Goal: Check status: Check status

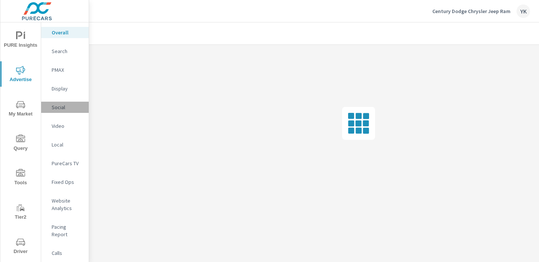
click at [62, 106] on p "Social" at bounding box center [67, 107] width 31 height 7
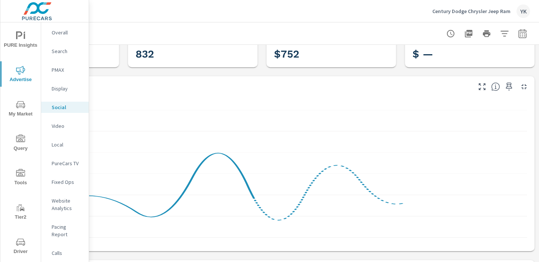
scroll to position [34, 0]
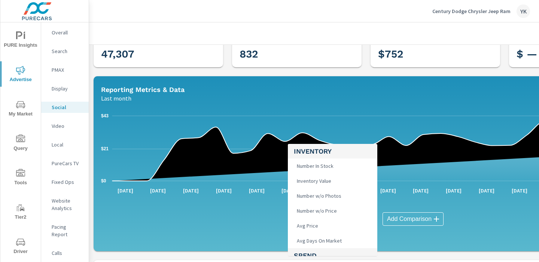
click at [321, 222] on body "PURE Insights Advertise My Market Query Tools Tier2 Driver Leave Feedback Overa…" at bounding box center [269, 131] width 539 height 262
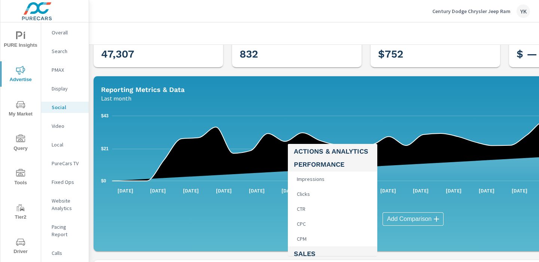
scroll to position [335, 0]
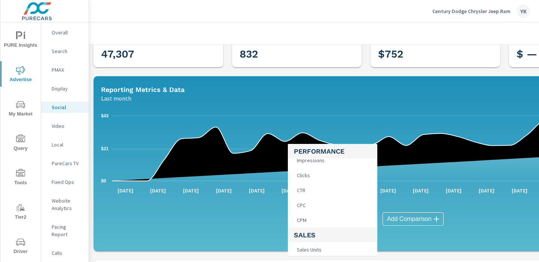
click at [317, 174] on li "Clicks" at bounding box center [332, 175] width 89 height 15
type input "Clicks"
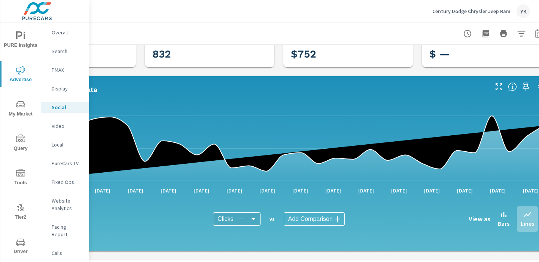
scroll to position [34, 104]
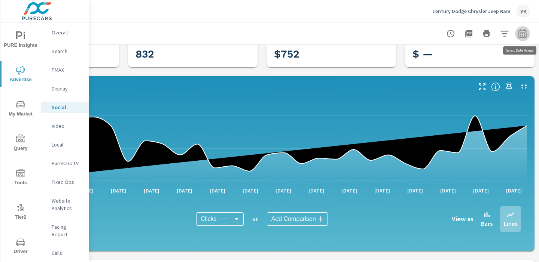
click at [522, 39] on button "button" at bounding box center [522, 33] width 15 height 15
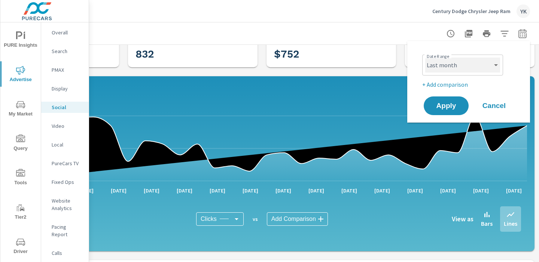
click at [461, 69] on select "Custom [DATE] Last week Last 7 days Last 14 days Last 30 days Last 45 days Last…" at bounding box center [462, 65] width 75 height 15
click at [425, 58] on select "Custom [DATE] Last week Last 7 days Last 14 days Last 30 days Last 45 days Last…" at bounding box center [462, 65] width 75 height 15
select select "Last 90 days"
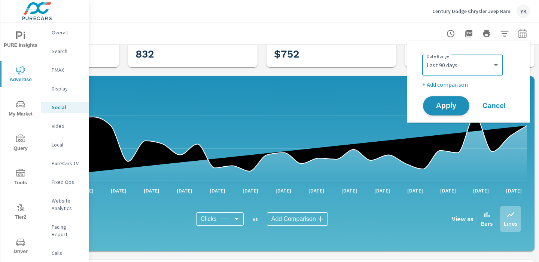
click at [448, 107] on span "Apply" at bounding box center [445, 105] width 31 height 7
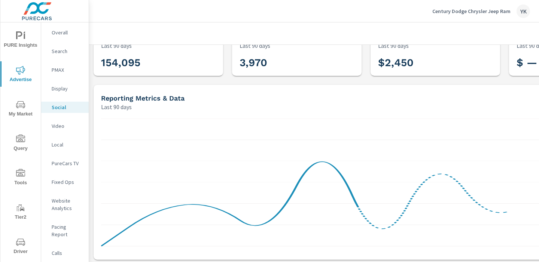
scroll to position [31, 0]
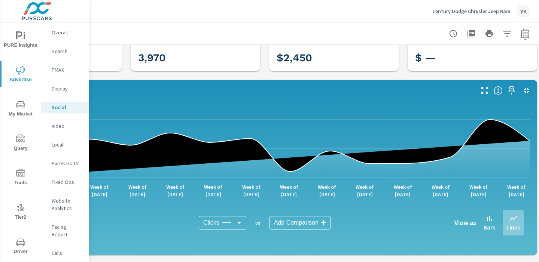
scroll to position [31, 104]
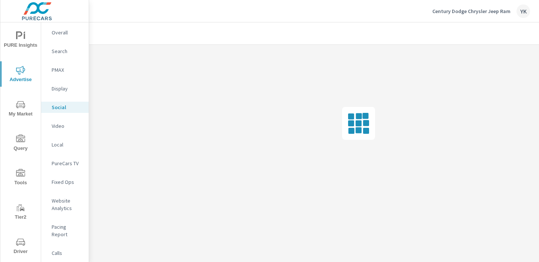
scroll to position [0, 104]
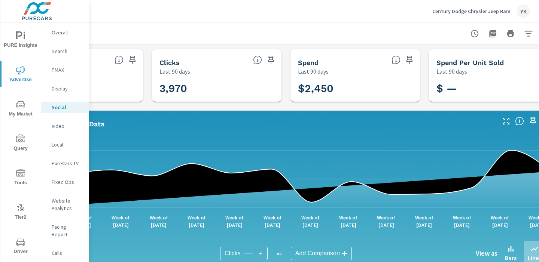
scroll to position [0, 103]
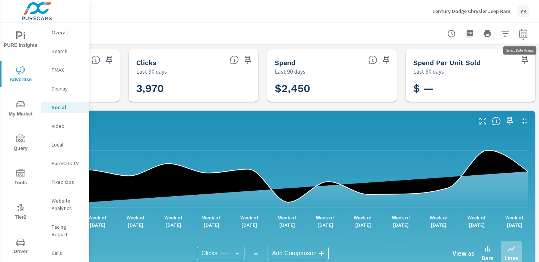
click at [523, 30] on icon "button" at bounding box center [522, 33] width 9 height 9
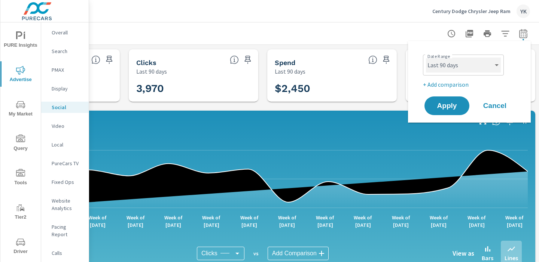
click at [470, 64] on select "Custom [DATE] Last week Last 7 days Last 14 days Last 30 days Last 45 days Last…" at bounding box center [463, 65] width 75 height 15
click at [426, 58] on select "Custom [DATE] Last week Last 7 days Last 14 days Last 30 days Last 45 days Last…" at bounding box center [463, 65] width 75 height 15
select select "Month to date"
click at [453, 86] on p "+ Add comparison" at bounding box center [471, 84] width 96 height 9
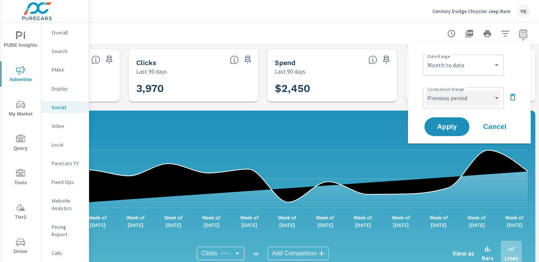
click at [453, 101] on select "Custom Previous period Previous month Previous year" at bounding box center [463, 98] width 75 height 15
click at [426, 91] on select "Custom Previous period Previous month Previous year" at bounding box center [463, 98] width 75 height 15
select select "Previous month"
click at [452, 128] on span "Apply" at bounding box center [446, 126] width 31 height 7
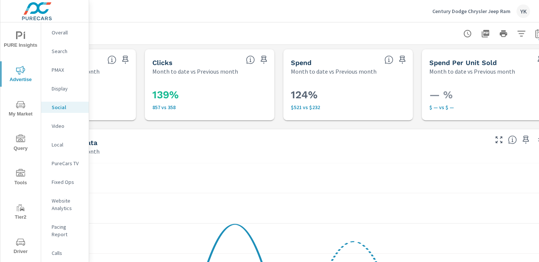
scroll to position [0, 98]
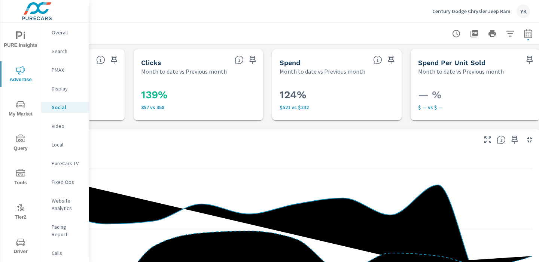
click at [527, 36] on icon "button" at bounding box center [527, 33] width 9 height 9
select select "Month to date"
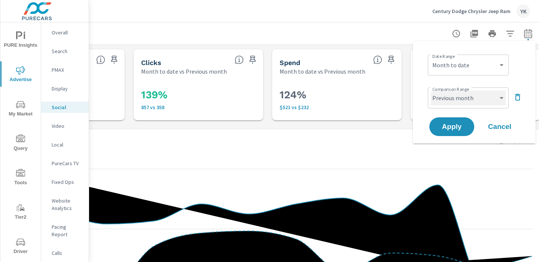
click at [467, 100] on select "Custom Previous period Previous month Previous year" at bounding box center [467, 98] width 75 height 15
click at [430, 91] on select "Custom Previous period Previous month Previous year" at bounding box center [467, 98] width 75 height 15
select select "custom"
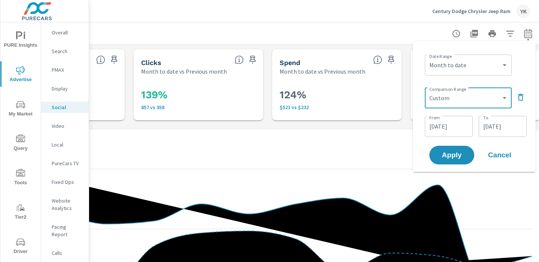
click at [438, 123] on input "[DATE]" at bounding box center [448, 126] width 42 height 15
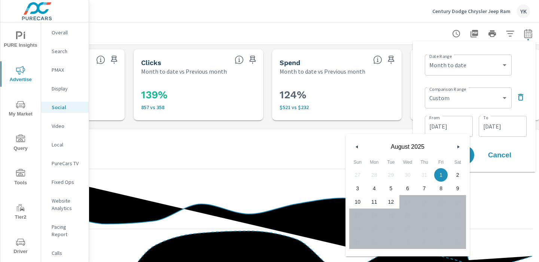
click at [359, 147] on button "button" at bounding box center [356, 146] width 9 height 9
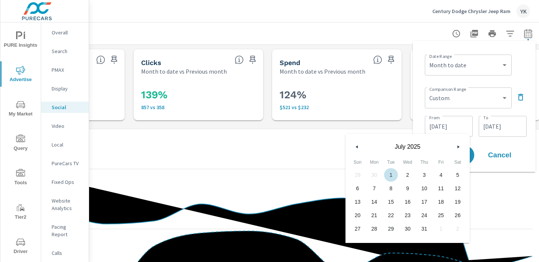
click at [388, 172] on span "1" at bounding box center [390, 175] width 17 height 10
type input "[DATE]"
click at [500, 126] on input "[DATE]" at bounding box center [502, 126] width 42 height 15
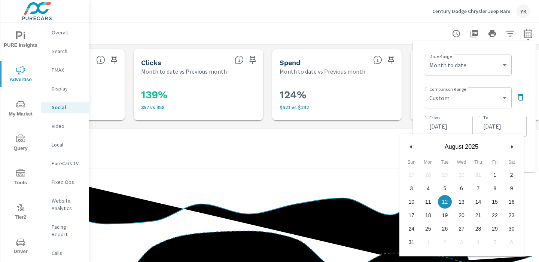
click at [415, 147] on button "button" at bounding box center [410, 146] width 9 height 9
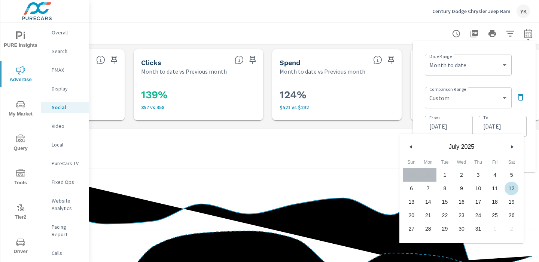
click at [508, 190] on span "12" at bounding box center [511, 189] width 17 height 10
type input "[DATE]"
click at [528, 159] on div "Date Range Custom [DATE] Last week Last 7 days Last 14 days Last 30 days Last 4…" at bounding box center [473, 106] width 111 height 119
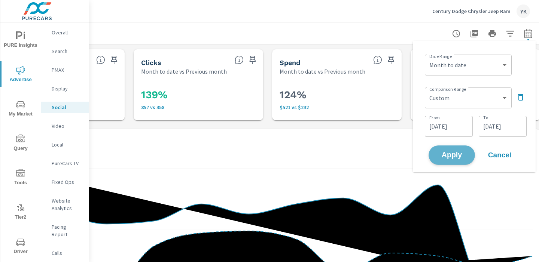
click at [454, 150] on button "Apply" at bounding box center [451, 154] width 46 height 19
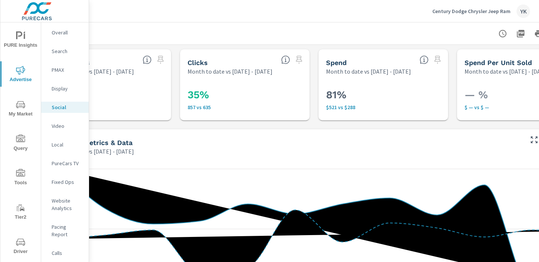
scroll to position [0, 104]
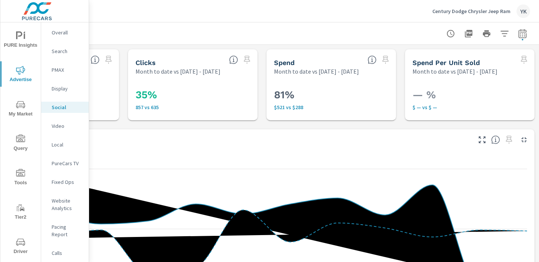
click at [524, 34] on icon "button" at bounding box center [522, 33] width 9 height 9
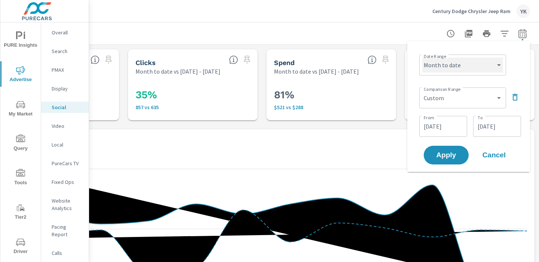
click at [472, 64] on select "Custom [DATE] Last week Last 7 days Last 14 days Last 30 days Last 45 days Last…" at bounding box center [462, 65] width 81 height 15
click at [422, 58] on select "Custom [DATE] Last week Last 7 days Last 14 days Last 30 days Last 45 days Last…" at bounding box center [462, 65] width 81 height 15
select select "Last month"
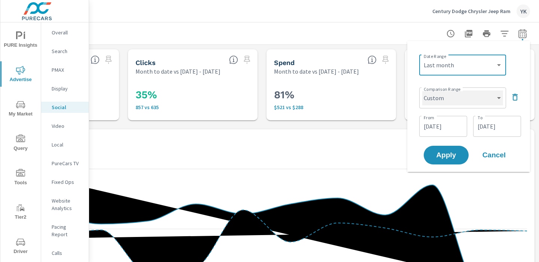
click at [441, 92] on select "Custom Previous period Previous month Previous year" at bounding box center [462, 98] width 81 height 15
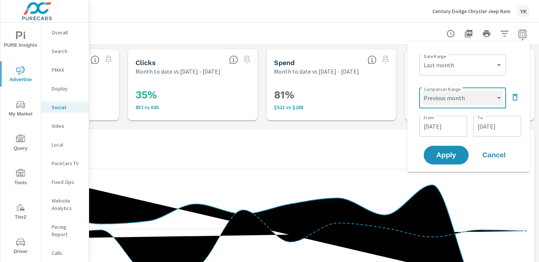
click at [422, 91] on select "Custom Previous period Previous month Previous year" at bounding box center [462, 98] width 81 height 15
select select "Previous month"
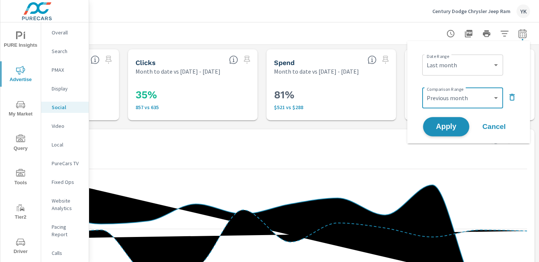
click at [441, 124] on span "Apply" at bounding box center [445, 126] width 31 height 7
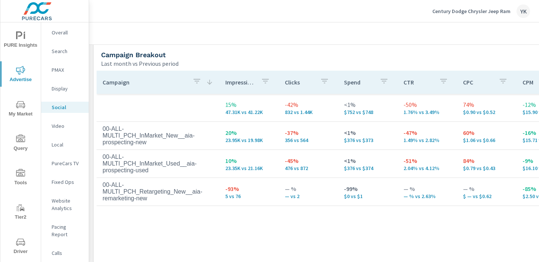
scroll to position [334, 0]
